Goal: Task Accomplishment & Management: Complete application form

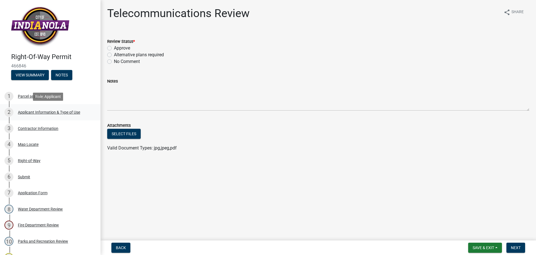
click at [57, 109] on div "2 Applicant Information & Type of Use" at bounding box center [47, 112] width 87 height 9
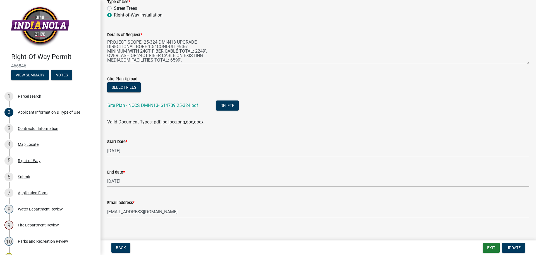
scroll to position [115, 0]
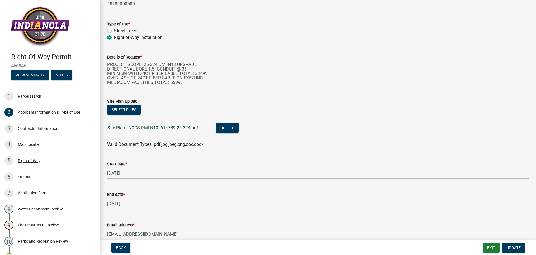
click at [171, 128] on link "Site Plan - NCCS DMI-N13- 614739 25-324.pdf" at bounding box center [153, 127] width 91 height 5
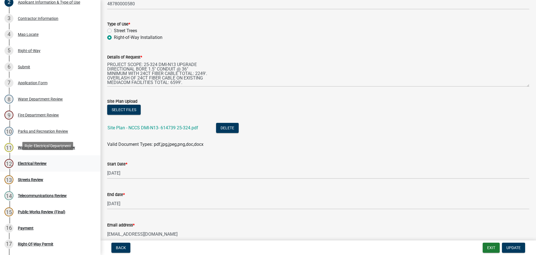
scroll to position [112, 0]
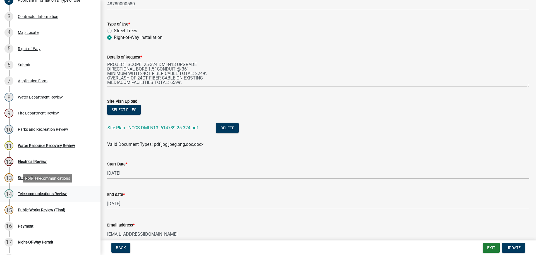
click at [51, 193] on div "Telecommunications Review" at bounding box center [42, 193] width 49 height 4
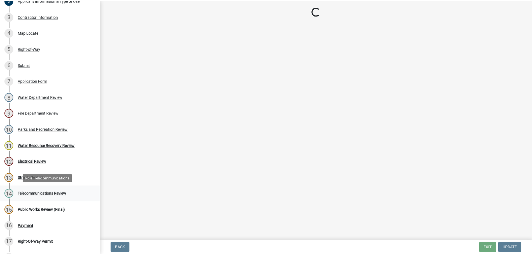
scroll to position [0, 0]
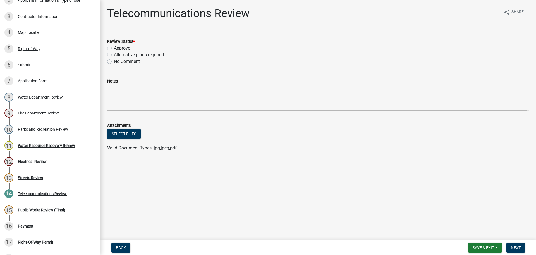
click at [114, 48] on label "Approve" at bounding box center [122, 48] width 16 height 7
click at [114, 48] on input "Approve" at bounding box center [116, 47] width 4 height 4
radio input "true"
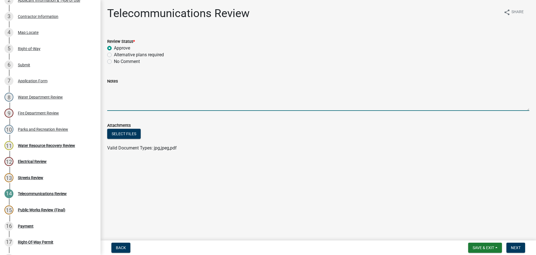
click at [112, 93] on textarea "Notes" at bounding box center [318, 97] width 422 height 26
type textarea "Fiber in ROW. Please locate before digging."
click at [516, 245] on span "Next" at bounding box center [516, 247] width 10 height 4
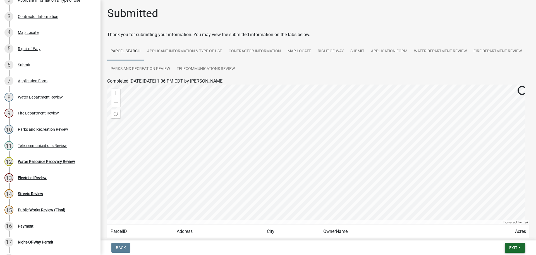
click at [516, 246] on span "Exit" at bounding box center [514, 247] width 8 height 4
click at [505, 234] on button "Save & Exit" at bounding box center [503, 232] width 45 height 13
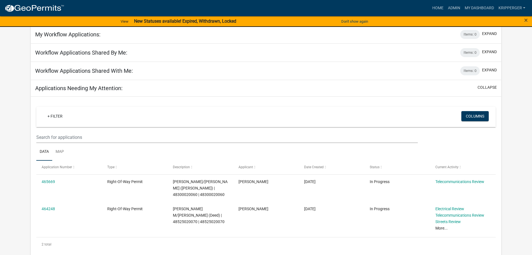
scroll to position [28, 0]
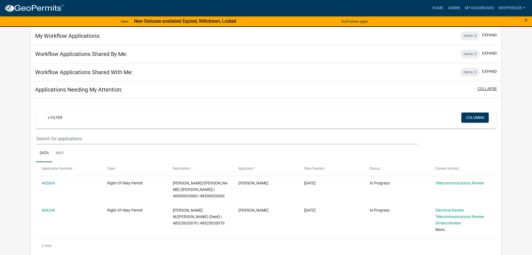
click at [491, 89] on button "collapse" at bounding box center [487, 89] width 19 height 6
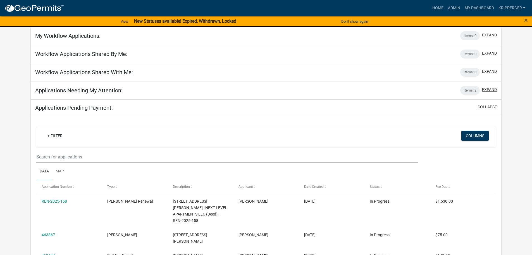
click at [491, 89] on button "expand" at bounding box center [489, 90] width 15 height 6
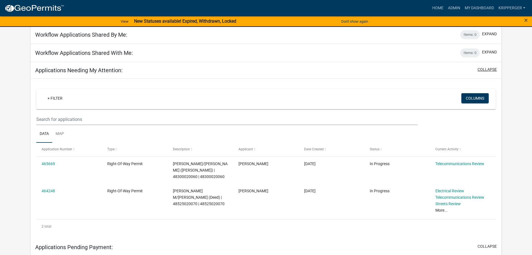
scroll to position [84, 0]
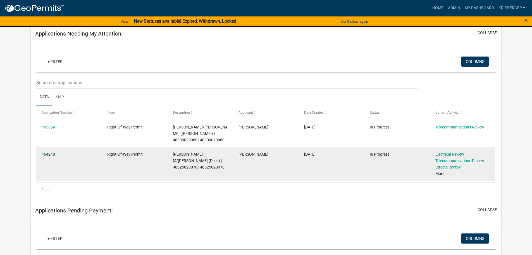
click at [46, 156] on link "464248" at bounding box center [48, 154] width 13 height 4
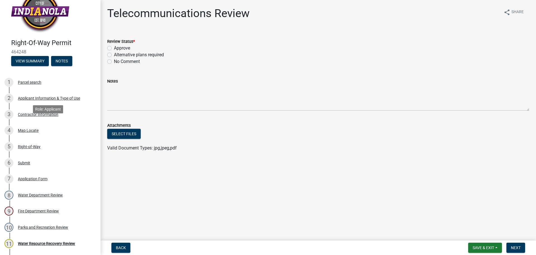
scroll to position [28, 0]
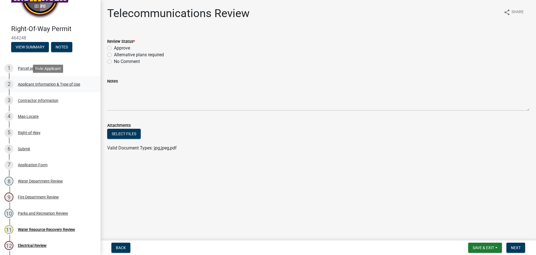
click at [44, 84] on div "Applicant Information & Type of Use" at bounding box center [49, 84] width 62 height 4
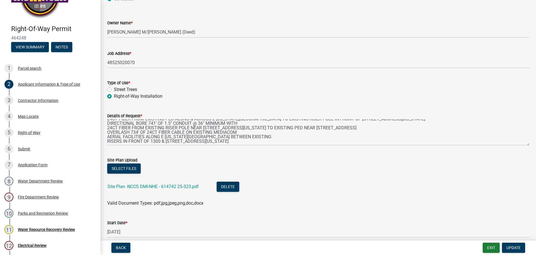
scroll to position [40, 0]
click at [173, 186] on link "Site Plan -NCCS DMI-NHE - 614742 25-323.pdf" at bounding box center [153, 186] width 91 height 5
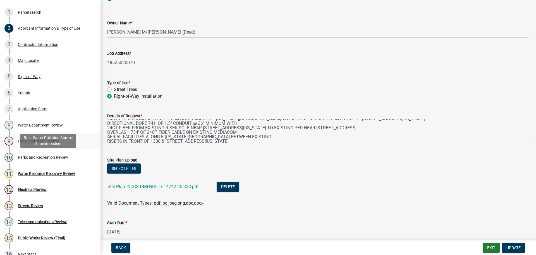
scroll to position [112, 0]
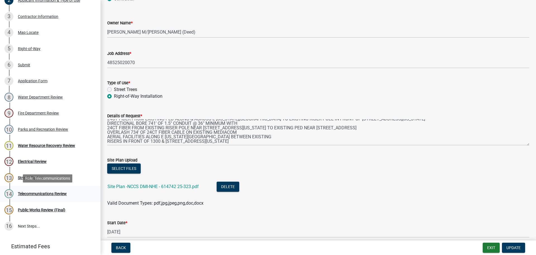
click at [47, 193] on div "Telecommunications Review" at bounding box center [42, 193] width 49 height 4
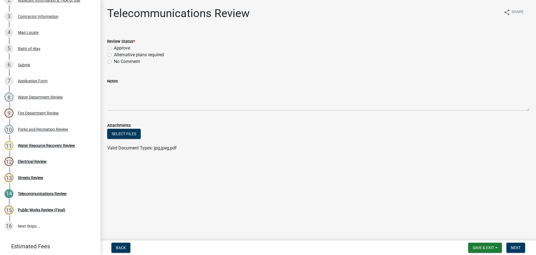
click at [114, 48] on label "Approve" at bounding box center [122, 48] width 16 height 7
click at [114, 48] on input "Approve" at bounding box center [116, 47] width 4 height 4
radio input "true"
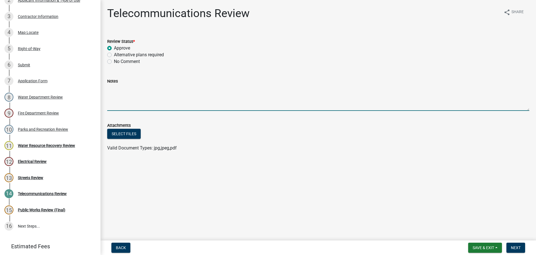
click at [117, 93] on textarea "Notes" at bounding box center [318, 97] width 422 height 26
drag, startPoint x: 221, startPoint y: 87, endPoint x: 103, endPoint y: 89, distance: 117.9
click at [103, 89] on div "Notes Fiber in ROW. Please make sure it is located before digging." at bounding box center [318, 90] width 431 height 41
type textarea "Fiber in ROW. Please make sure it is located before digging."
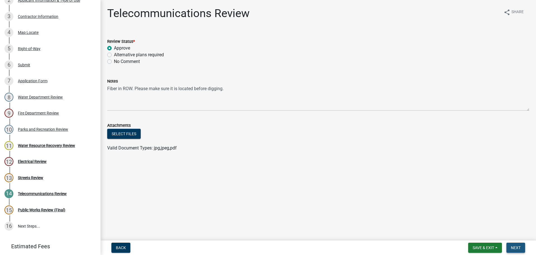
click at [514, 246] on span "Next" at bounding box center [516, 247] width 10 height 4
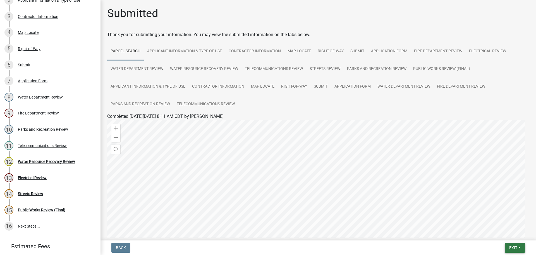
click at [513, 246] on span "Exit" at bounding box center [514, 247] width 8 height 4
click at [507, 236] on button "Save & Exit" at bounding box center [503, 232] width 45 height 13
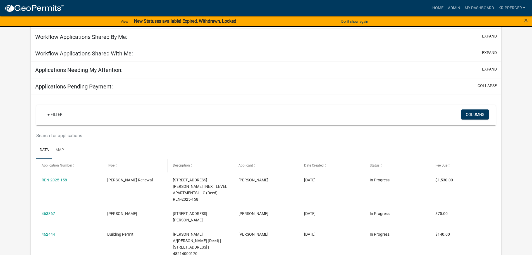
scroll to position [56, 0]
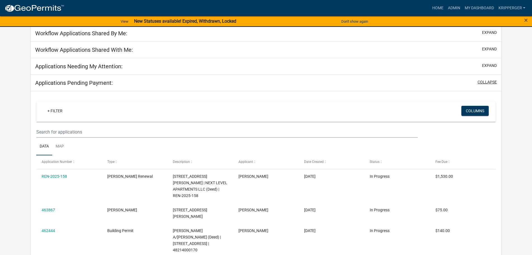
click at [485, 82] on button "collapse" at bounding box center [487, 82] width 19 height 6
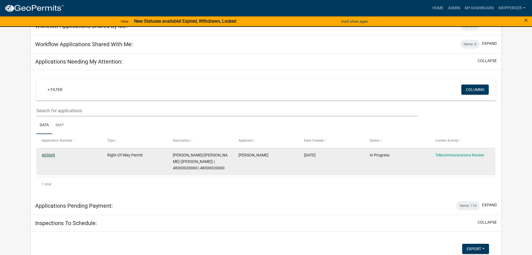
click at [49, 154] on link "465669" at bounding box center [48, 155] width 13 height 4
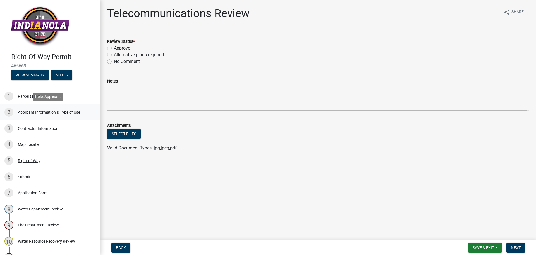
click at [57, 112] on div "Applicant Information & Type of Use" at bounding box center [49, 112] width 62 height 4
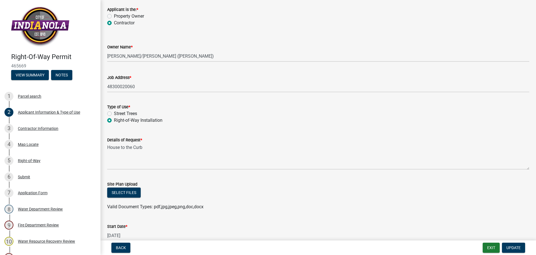
scroll to position [10, 0]
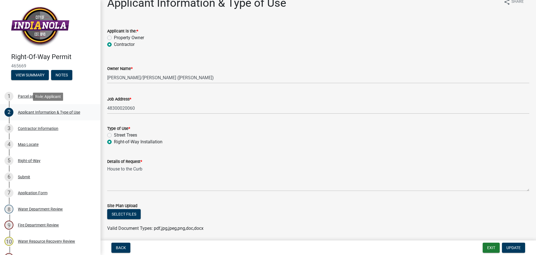
click at [61, 111] on div "Applicant Information & Type of Use" at bounding box center [49, 112] width 62 height 4
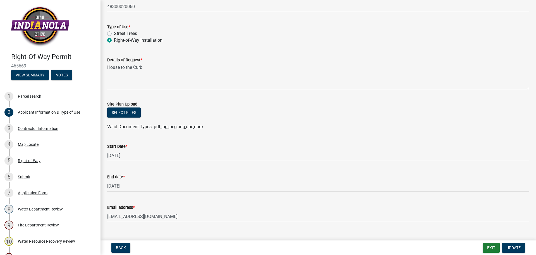
scroll to position [122, 0]
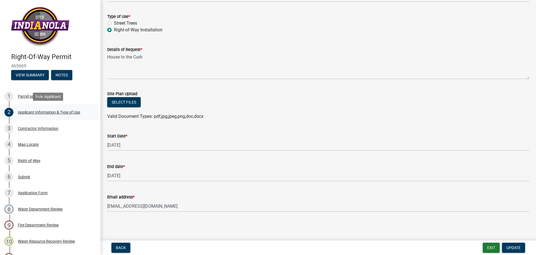
click at [29, 111] on div "Applicant Information & Type of Use" at bounding box center [49, 112] width 62 height 4
click at [25, 128] on div "Contractor Information" at bounding box center [38, 128] width 41 height 4
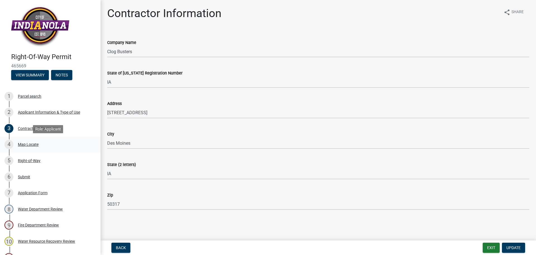
click at [28, 143] on div "Map Locate" at bounding box center [28, 144] width 21 height 4
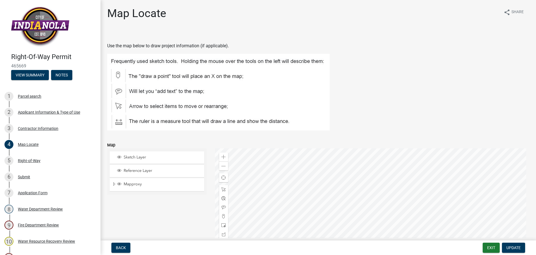
click at [390, 164] on div at bounding box center [372, 218] width 315 height 140
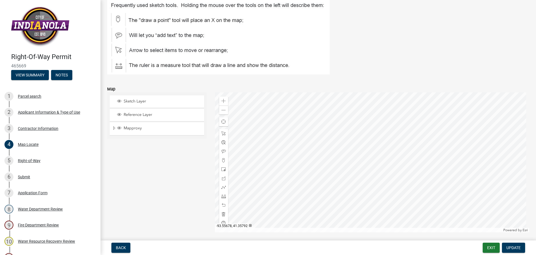
scroll to position [77, 0]
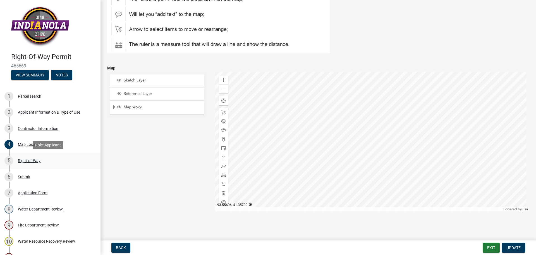
click at [30, 160] on div "Right-of-Way" at bounding box center [29, 160] width 23 height 4
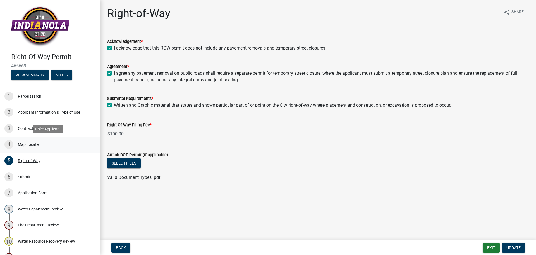
click at [27, 144] on div "Map Locate" at bounding box center [28, 144] width 21 height 4
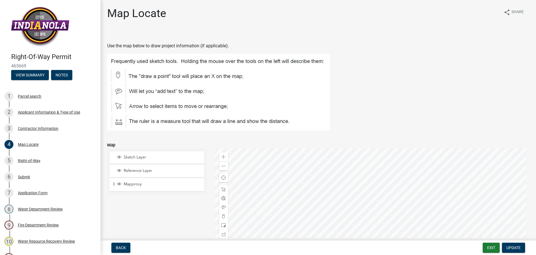
click at [353, 149] on div at bounding box center [372, 218] width 315 height 140
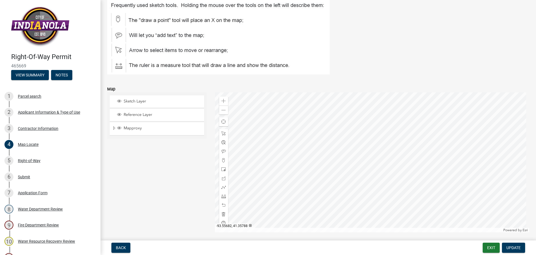
scroll to position [77, 0]
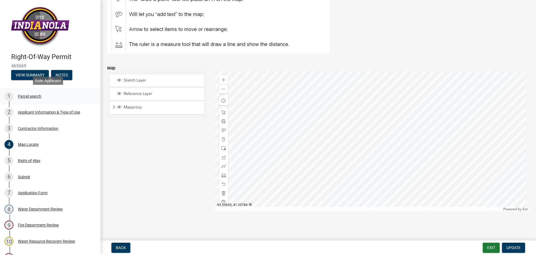
click at [32, 95] on div "Parcel search" at bounding box center [29, 96] width 23 height 4
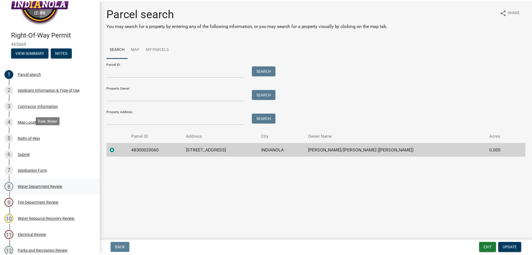
scroll to position [112, 0]
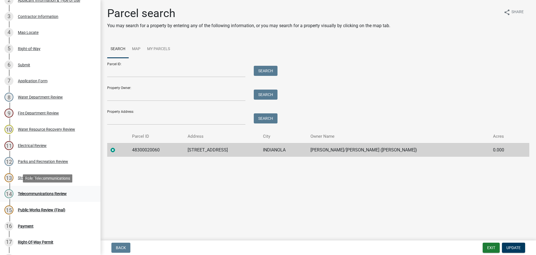
click at [44, 193] on div "Telecommunications Review" at bounding box center [42, 193] width 49 height 4
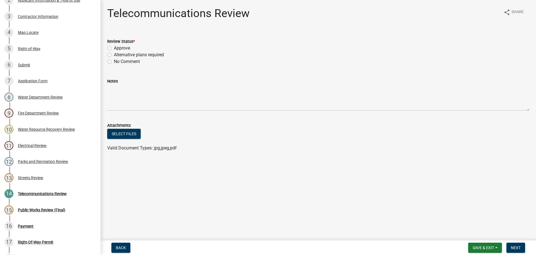
click at [114, 48] on label "Approve" at bounding box center [122, 48] width 16 height 7
click at [114, 48] on input "Approve" at bounding box center [116, 47] width 4 height 4
radio input "true"
click at [522, 247] on button "Next" at bounding box center [516, 247] width 19 height 10
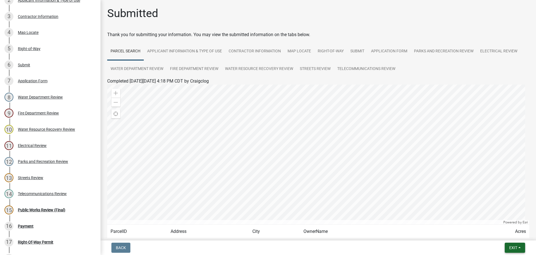
click at [520, 247] on button "Exit" at bounding box center [515, 247] width 20 height 10
click at [503, 233] on button "Save & Exit" at bounding box center [503, 232] width 45 height 13
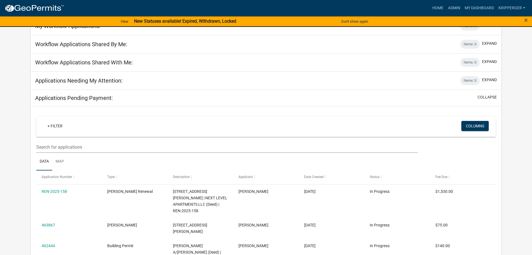
scroll to position [28, 0]
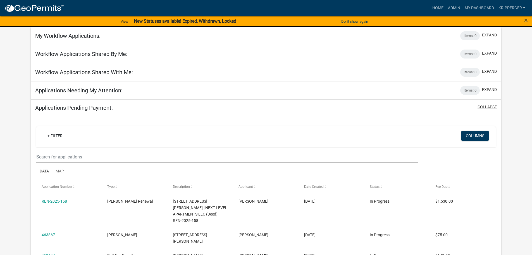
click at [491, 107] on button "collapse" at bounding box center [487, 107] width 19 height 6
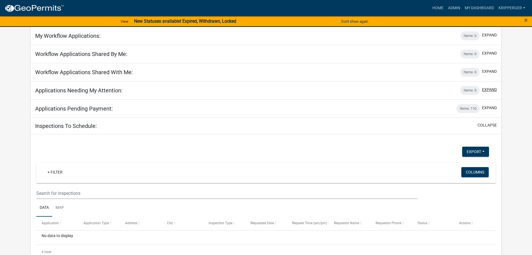
click at [493, 89] on button "expand" at bounding box center [489, 90] width 15 height 6
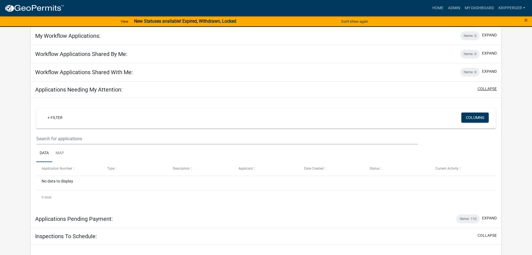
click at [493, 89] on button "collapse" at bounding box center [487, 89] width 19 height 6
